Goal: Task Accomplishment & Management: Use online tool/utility

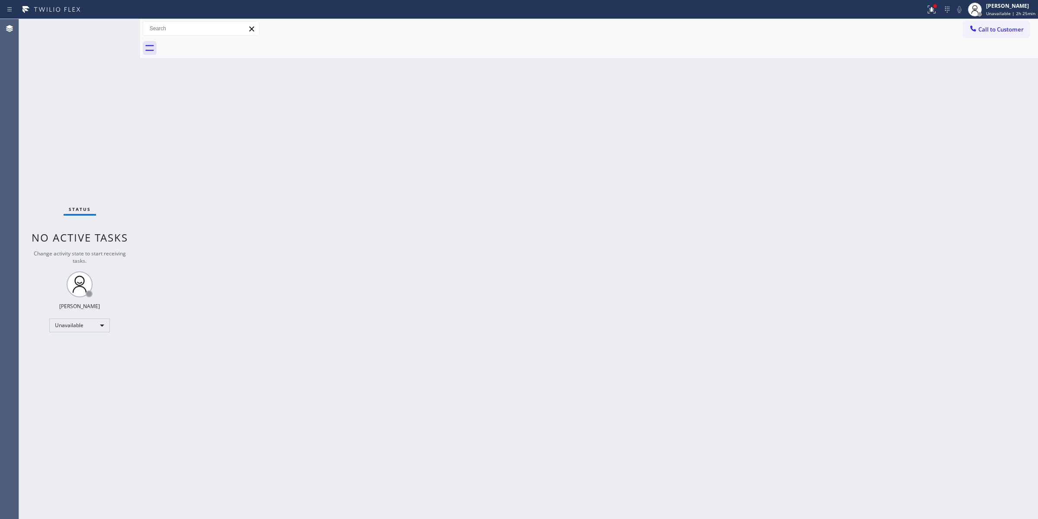
click at [987, 26] on span "Call to Customer" at bounding box center [1000, 30] width 45 height 8
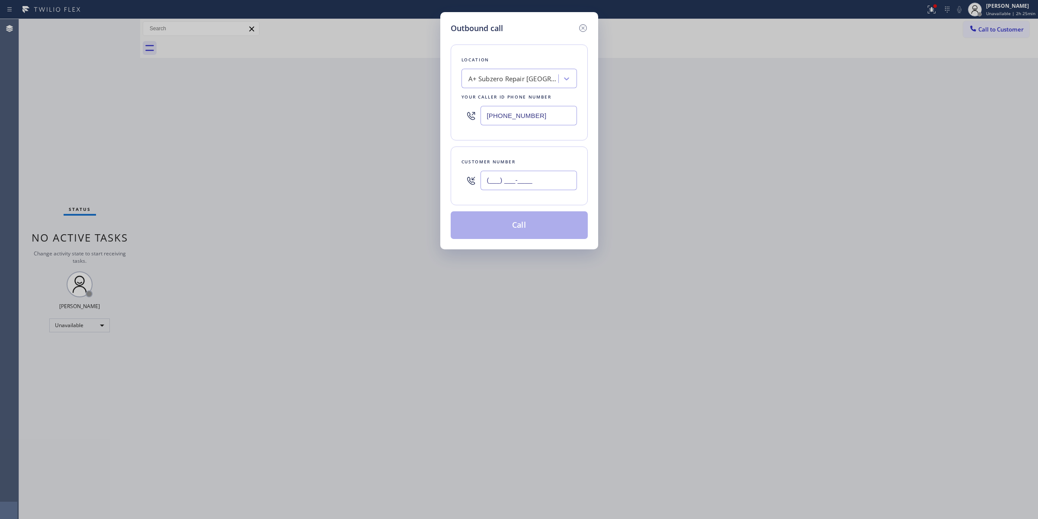
click at [504, 182] on input "(___) ___-____" at bounding box center [528, 180] width 96 height 19
paste input "858) 776-4378"
type input "[PHONE_NUMBER]"
click at [528, 83] on div "A+ Subzero Repair [GEOGRAPHIC_DATA]" at bounding box center [513, 79] width 91 height 10
paste input "5 Star Appliance Repair"
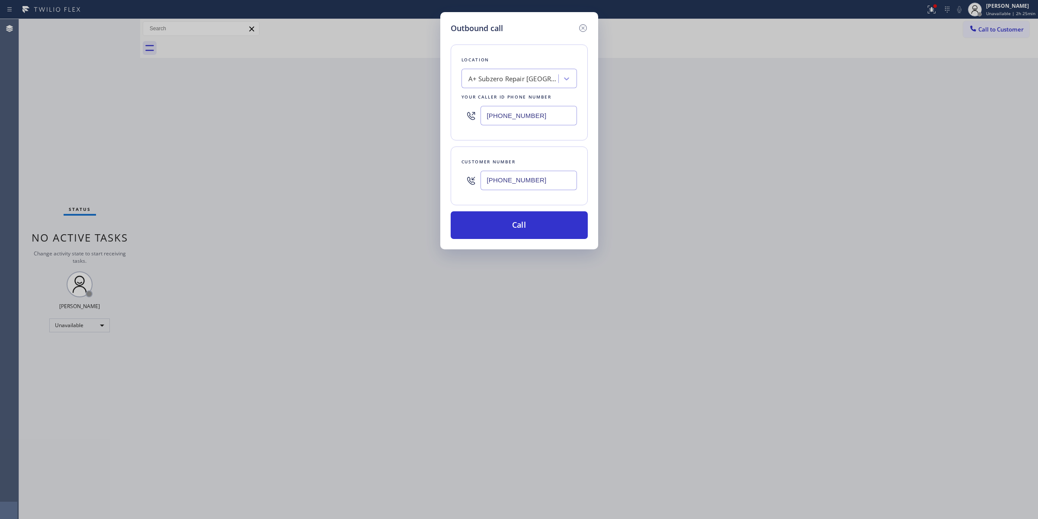
type input "5 Star Appliance Repair"
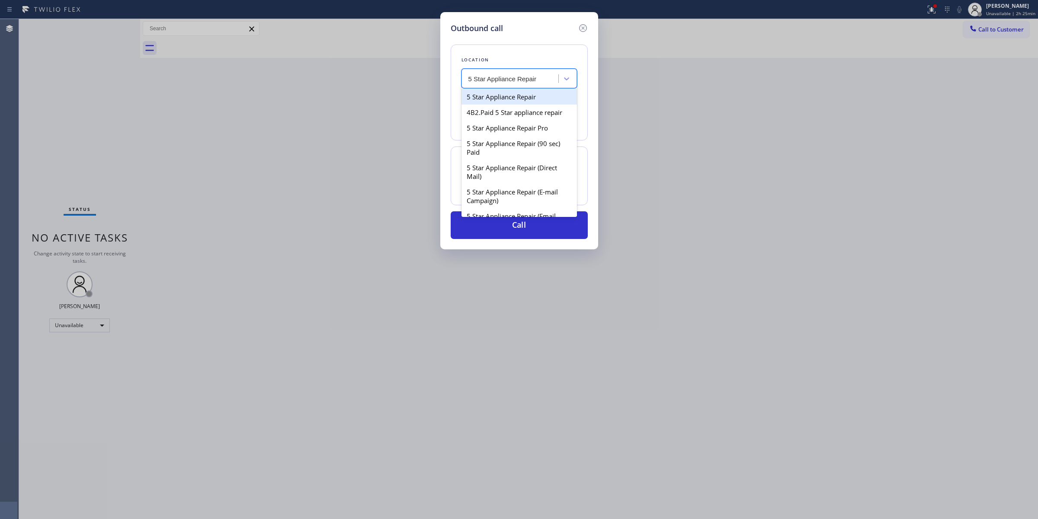
click at [489, 102] on div "5 Star Appliance Repair" at bounding box center [518, 97] width 115 height 16
type input "[PHONE_NUMBER]"
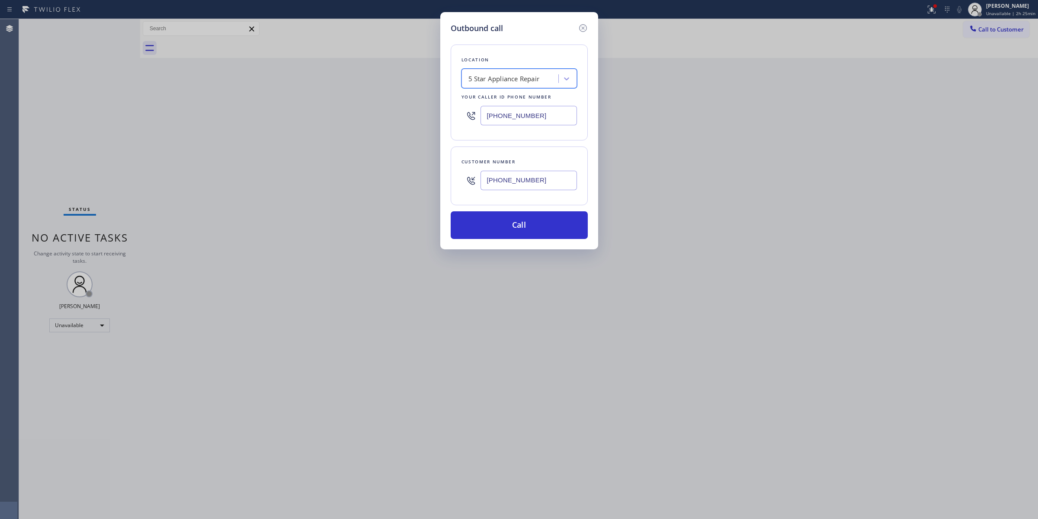
click at [518, 121] on input "[PHONE_NUMBER]" at bounding box center [528, 115] width 96 height 19
click at [504, 220] on button "Call" at bounding box center [519, 225] width 137 height 28
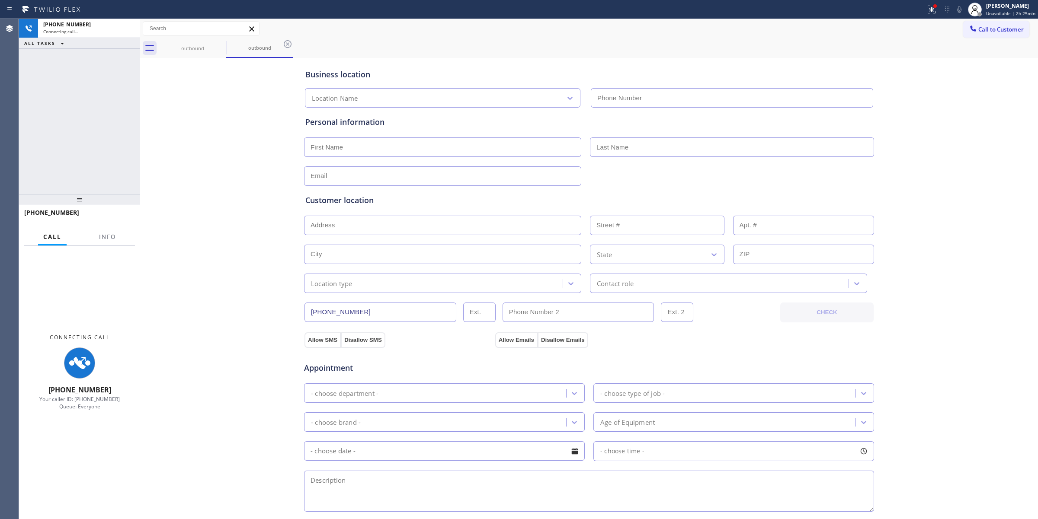
type input "[PHONE_NUMBER]"
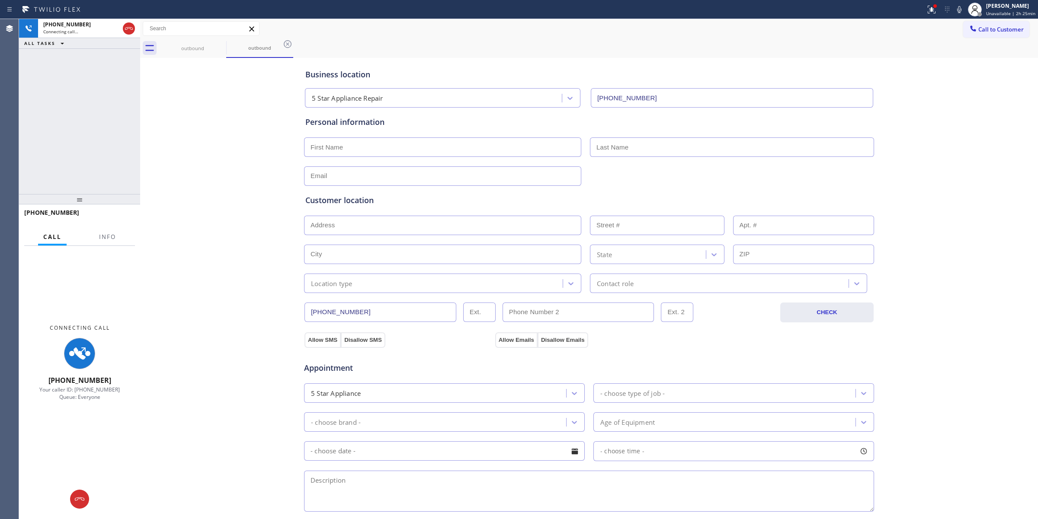
type input "[PHONE_NUMBER]"
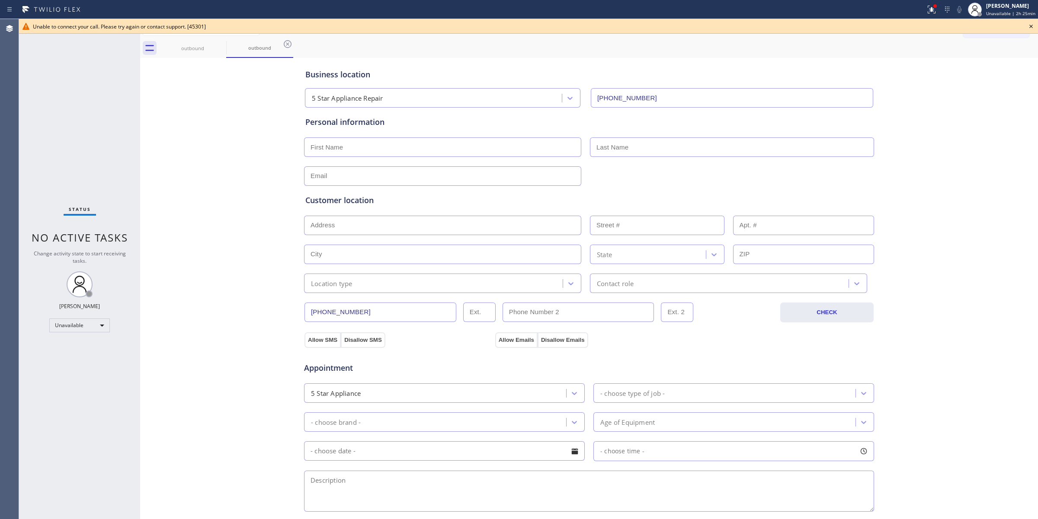
click at [1001, 54] on div "outbound outbound" at bounding box center [598, 47] width 879 height 19
click at [1031, 27] on icon at bounding box center [1030, 26] width 3 height 3
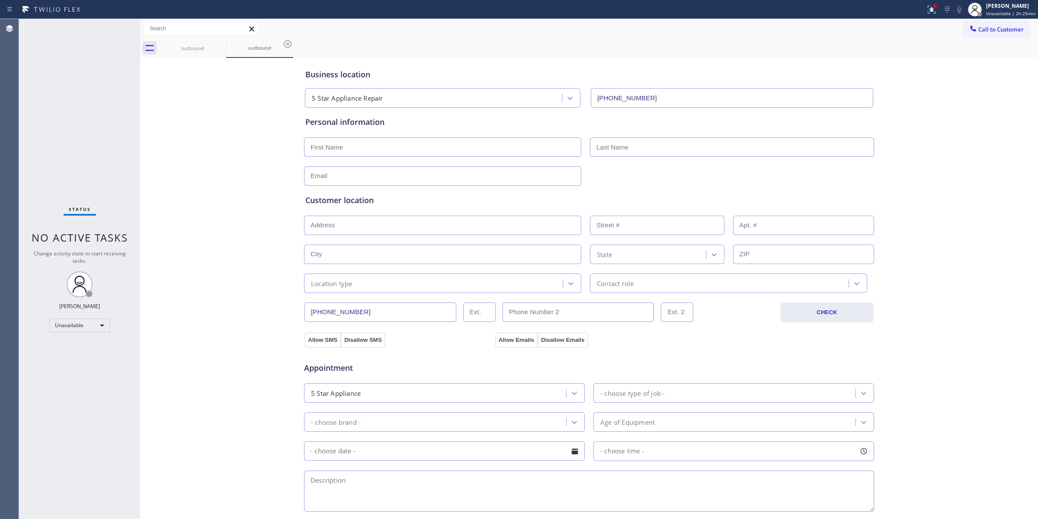
drag, startPoint x: 988, startPoint y: 31, endPoint x: 981, endPoint y: 31, distance: 6.9
click at [984, 31] on span "Call to Customer" at bounding box center [1000, 30] width 45 height 8
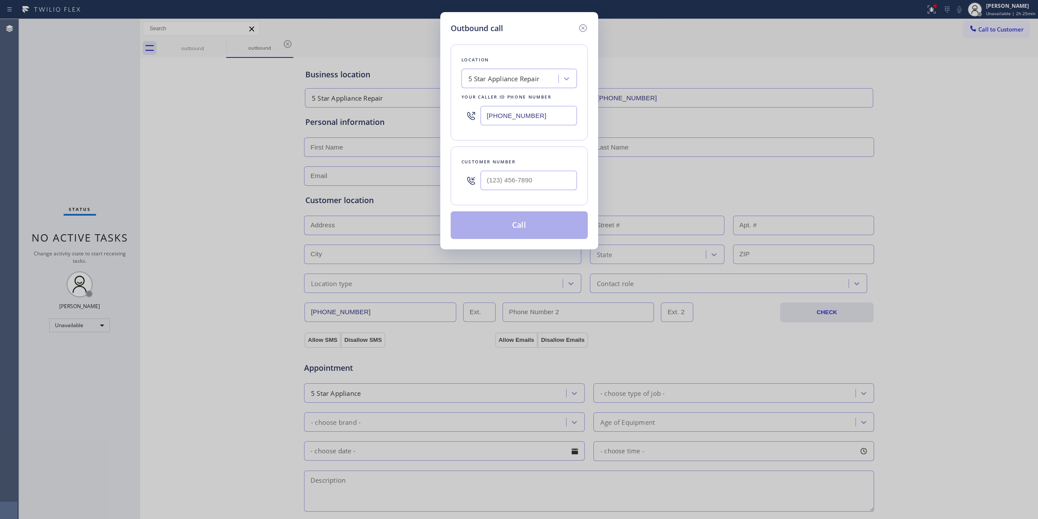
click at [479, 190] on div at bounding box center [470, 180] width 19 height 28
paste input "8) 187-7643"
click at [497, 184] on input "(__8) 187-7643" at bounding box center [528, 180] width 96 height 19
drag, startPoint x: 544, startPoint y: 176, endPoint x: 428, endPoint y: 176, distance: 115.4
click at [429, 176] on div "Outbound call Location 5 Star Appliance Repair Your caller id phone number [PHO…" at bounding box center [519, 259] width 1038 height 519
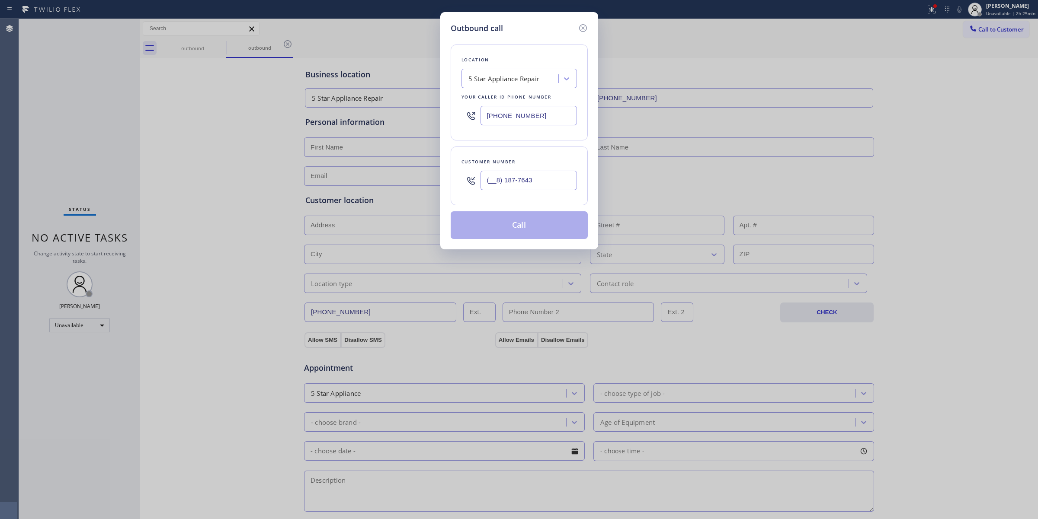
paste input "818) 776-4378"
type input "[PHONE_NUMBER]"
click at [509, 226] on button "Call" at bounding box center [519, 225] width 137 height 28
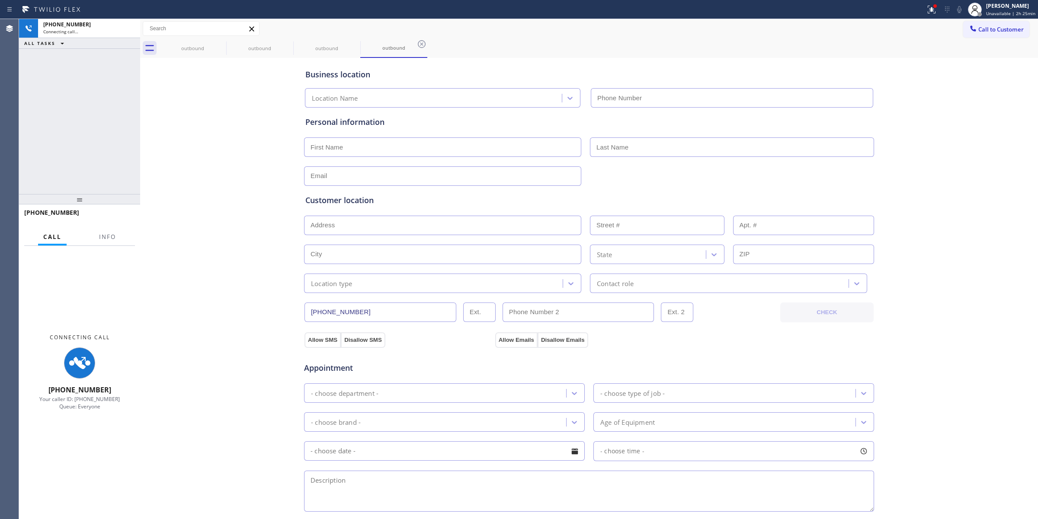
type input "[PHONE_NUMBER]"
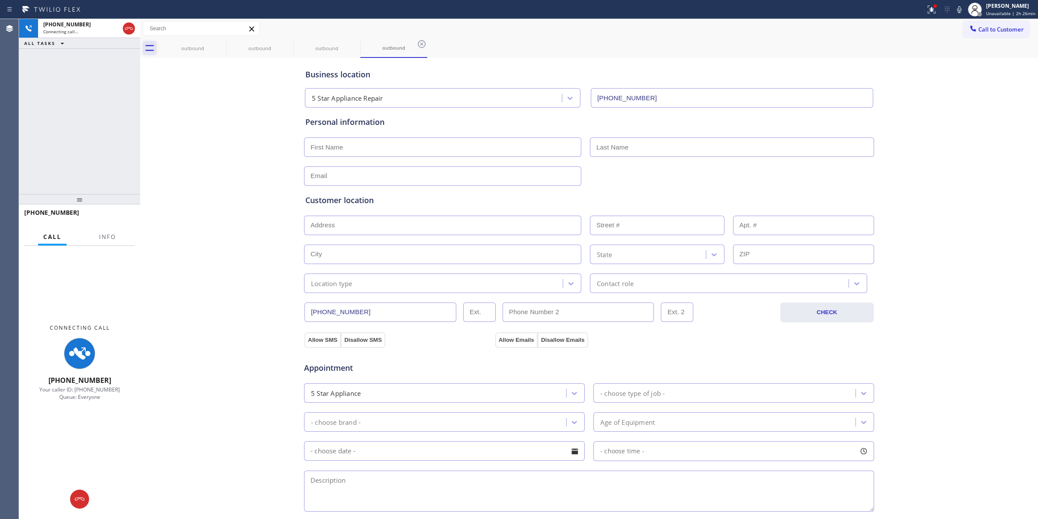
drag, startPoint x: 125, startPoint y: 26, endPoint x: 144, endPoint y: 48, distance: 28.6
click at [125, 26] on icon at bounding box center [129, 28] width 10 height 10
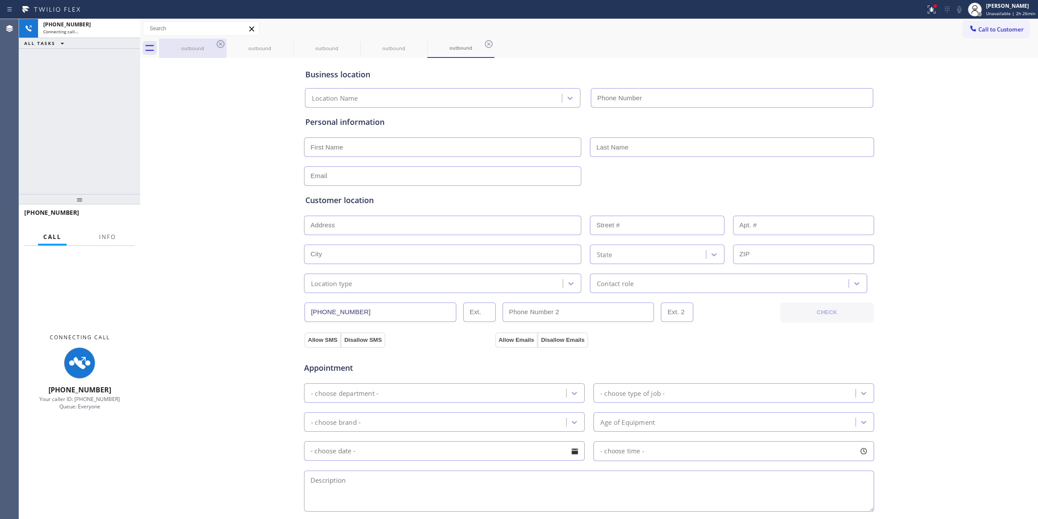
type input "[PHONE_NUMBER]"
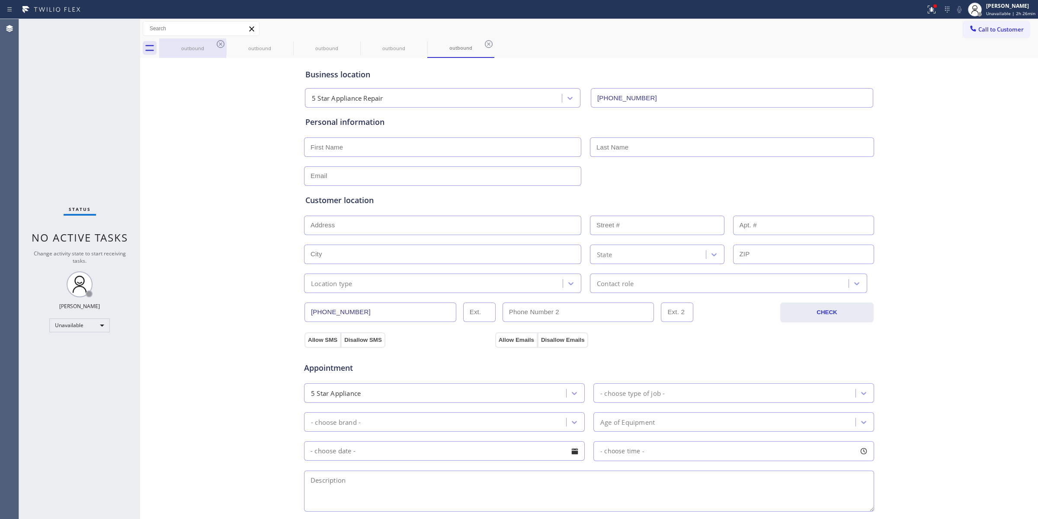
drag, startPoint x: 206, startPoint y: 49, endPoint x: 214, endPoint y: 48, distance: 8.7
click at [214, 48] on div "outbound" at bounding box center [192, 48] width 65 height 6
click at [219, 42] on icon at bounding box center [220, 44] width 10 height 10
click at [0, 0] on icon at bounding box center [0, 0] width 0 height 0
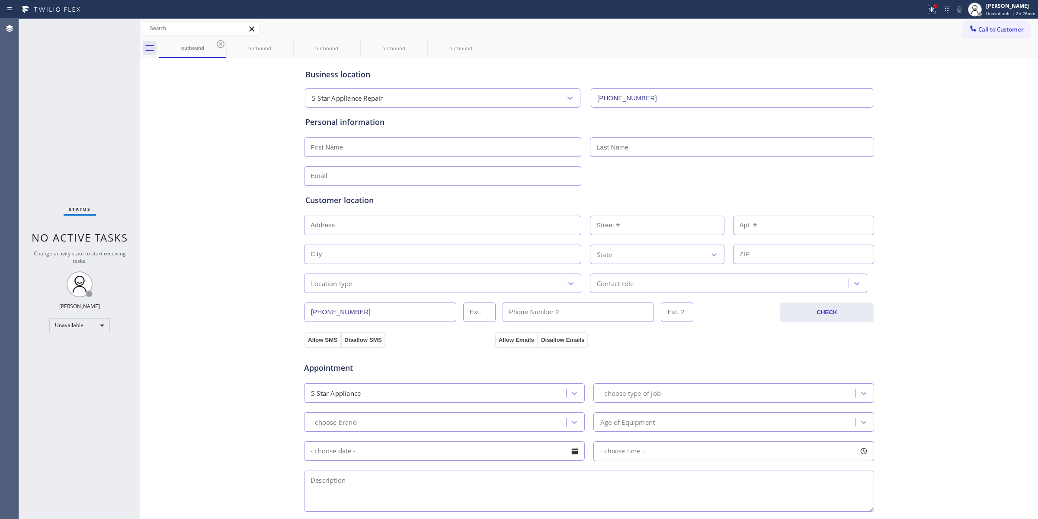
click at [0, 0] on icon at bounding box center [0, 0] width 0 height 0
drag, startPoint x: 223, startPoint y: 45, endPoint x: 220, endPoint y: 92, distance: 47.2
click at [223, 44] on icon at bounding box center [220, 44] width 10 height 10
